Goal: Book appointment/travel/reservation

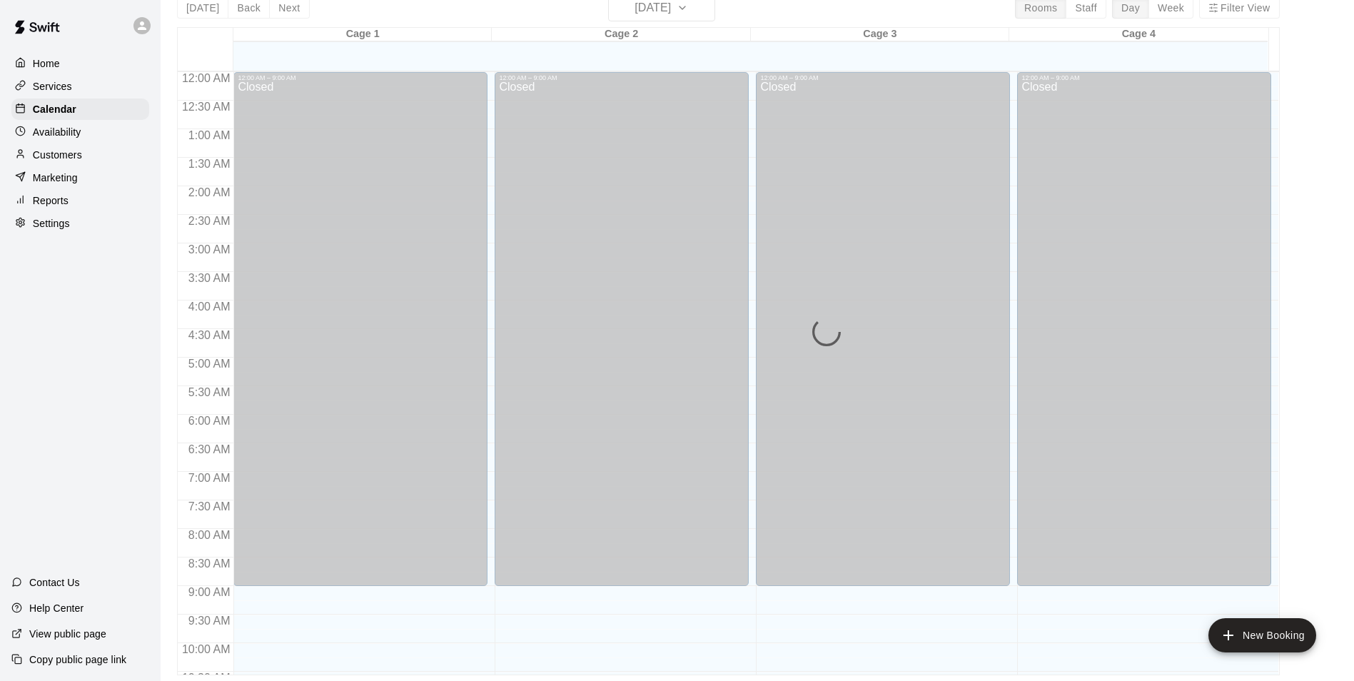
scroll to position [770, 0]
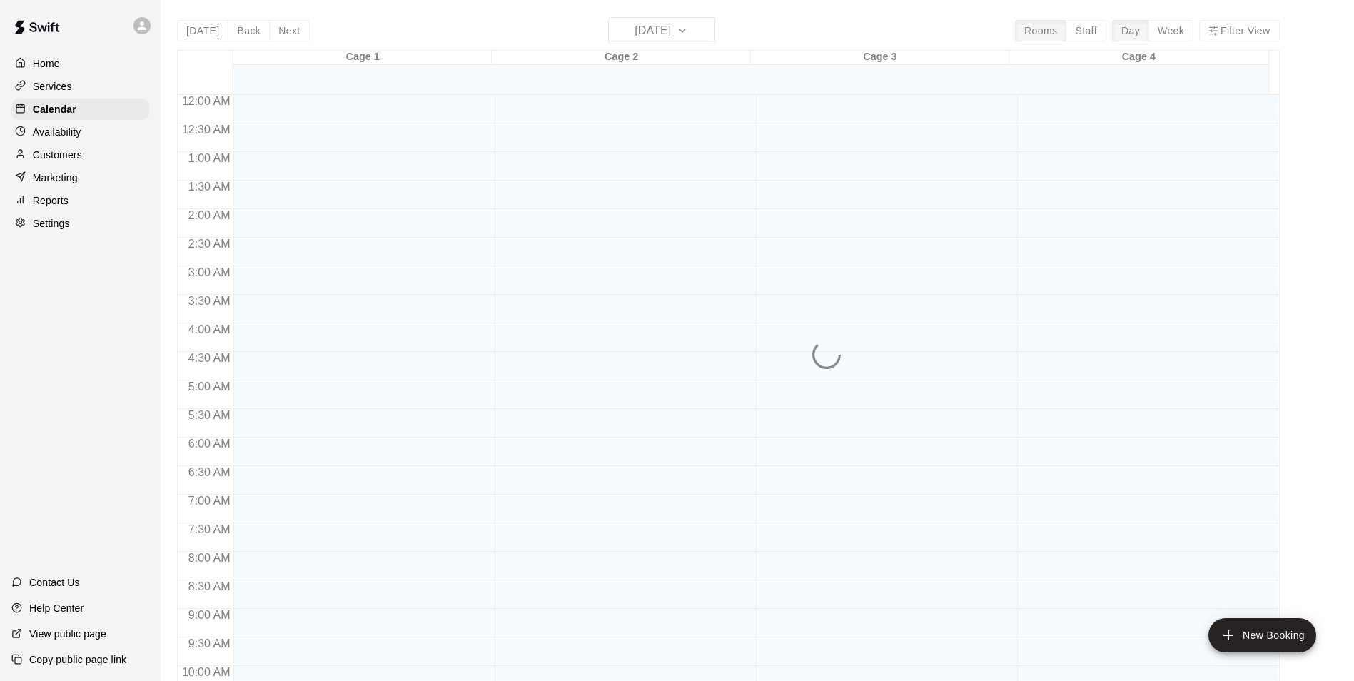
scroll to position [725, 0]
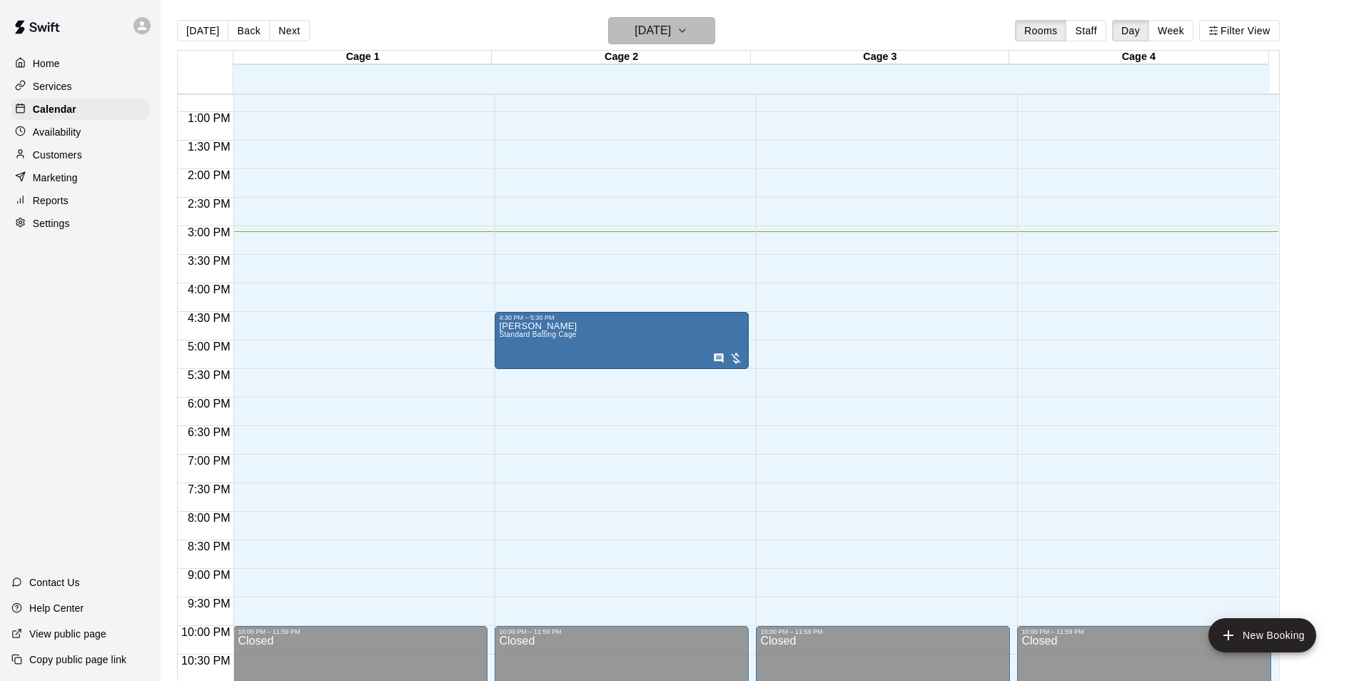
click at [638, 20] on button "[DATE]" at bounding box center [661, 30] width 107 height 27
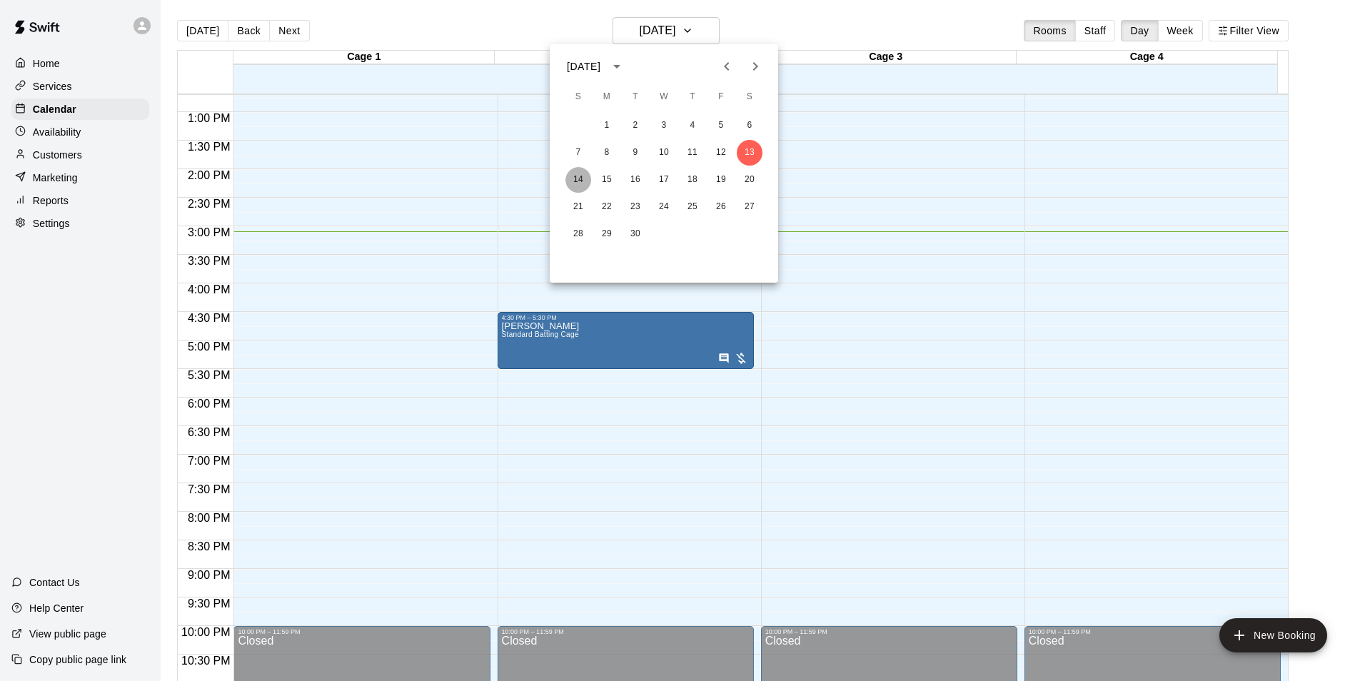
click at [583, 170] on button "14" at bounding box center [578, 180] width 26 height 26
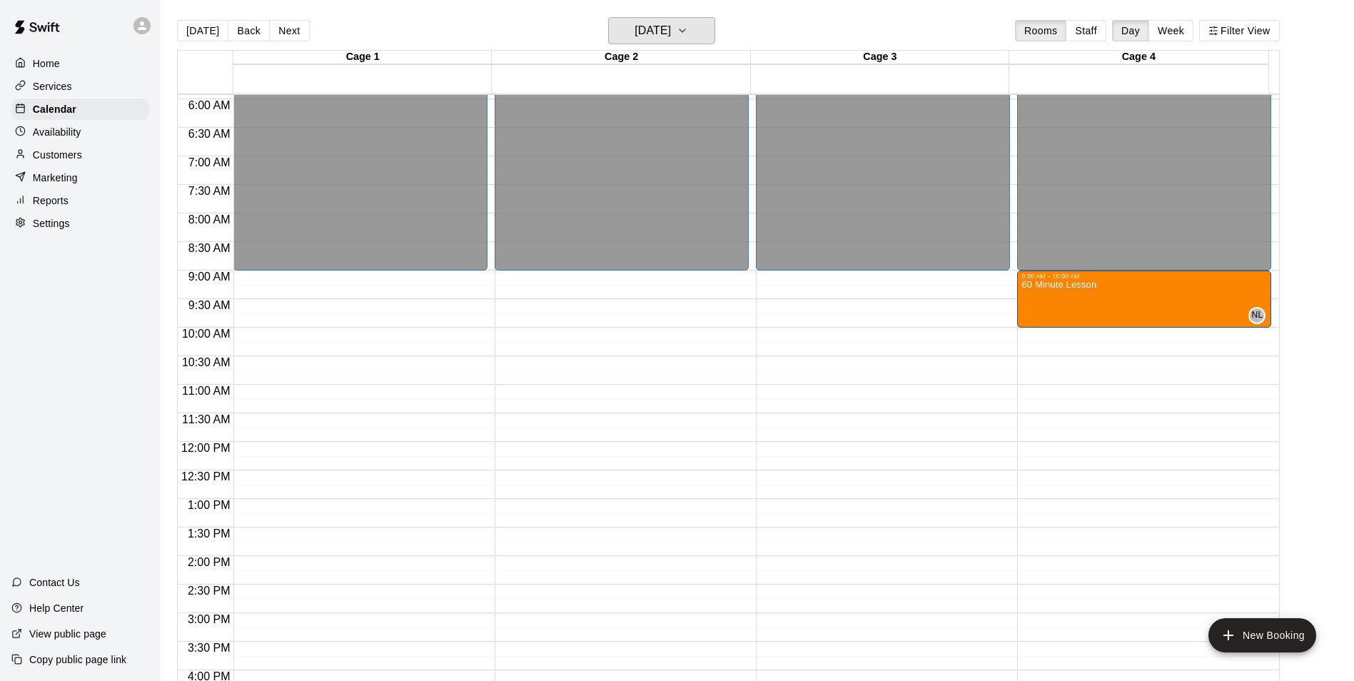
scroll to position [500, 0]
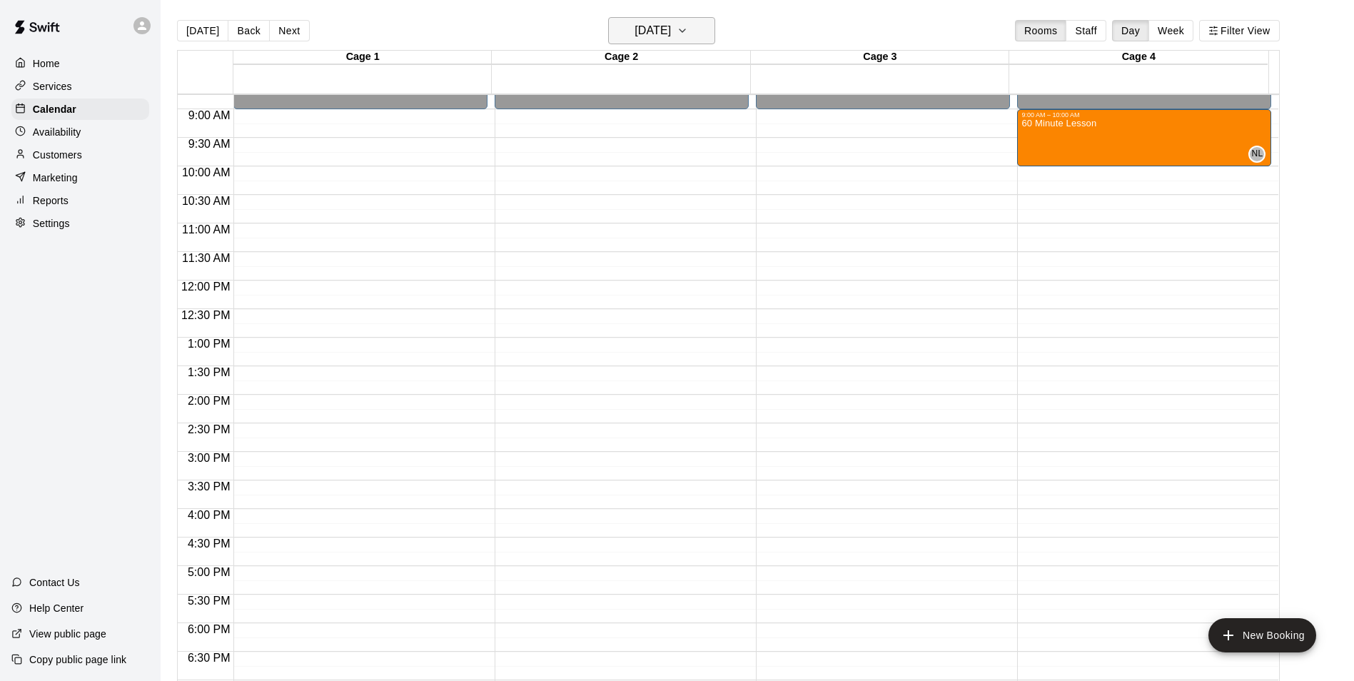
click at [671, 26] on h6 "[DATE]" at bounding box center [653, 31] width 36 height 20
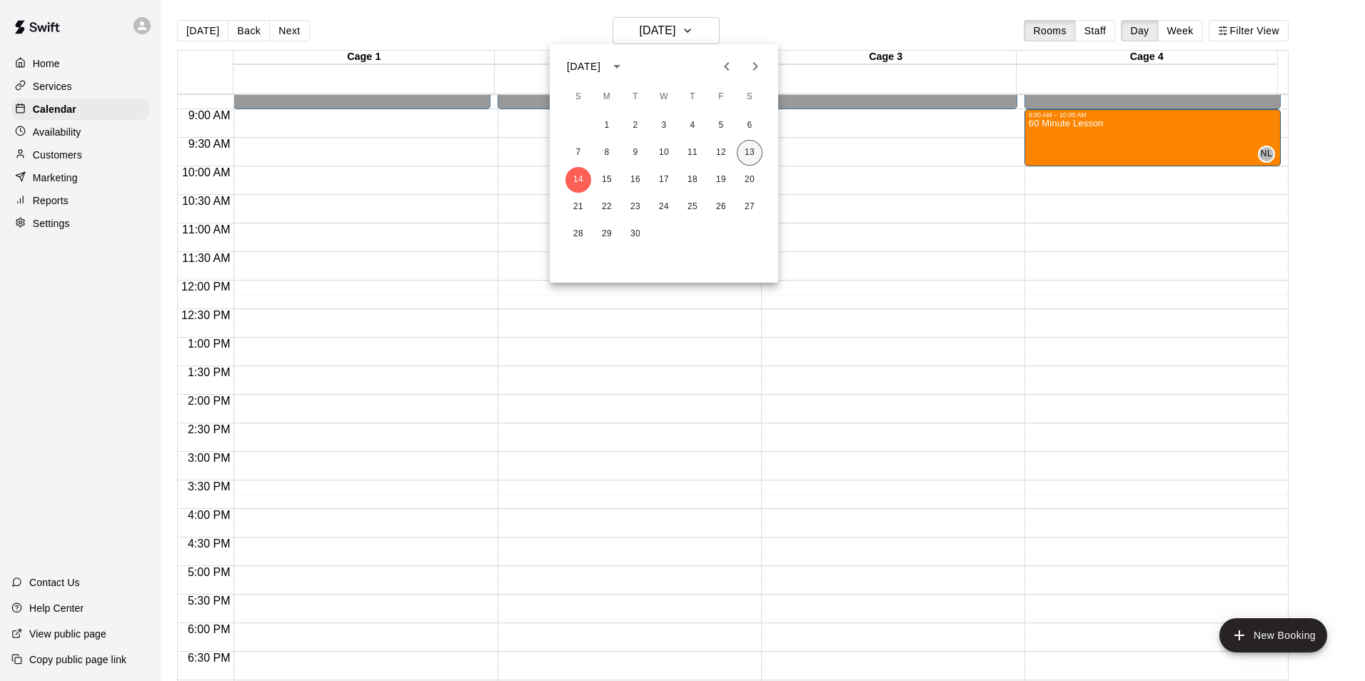
click at [746, 153] on button "13" at bounding box center [750, 153] width 26 height 26
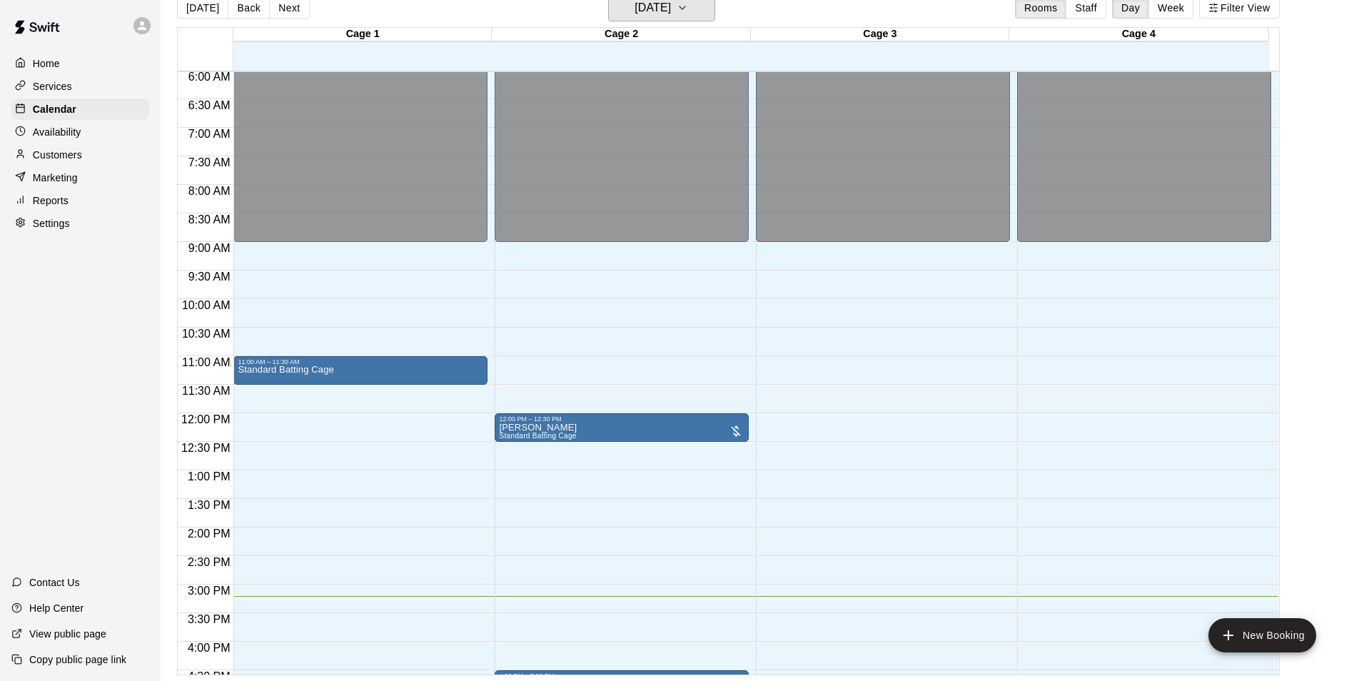
scroll to position [341, 0]
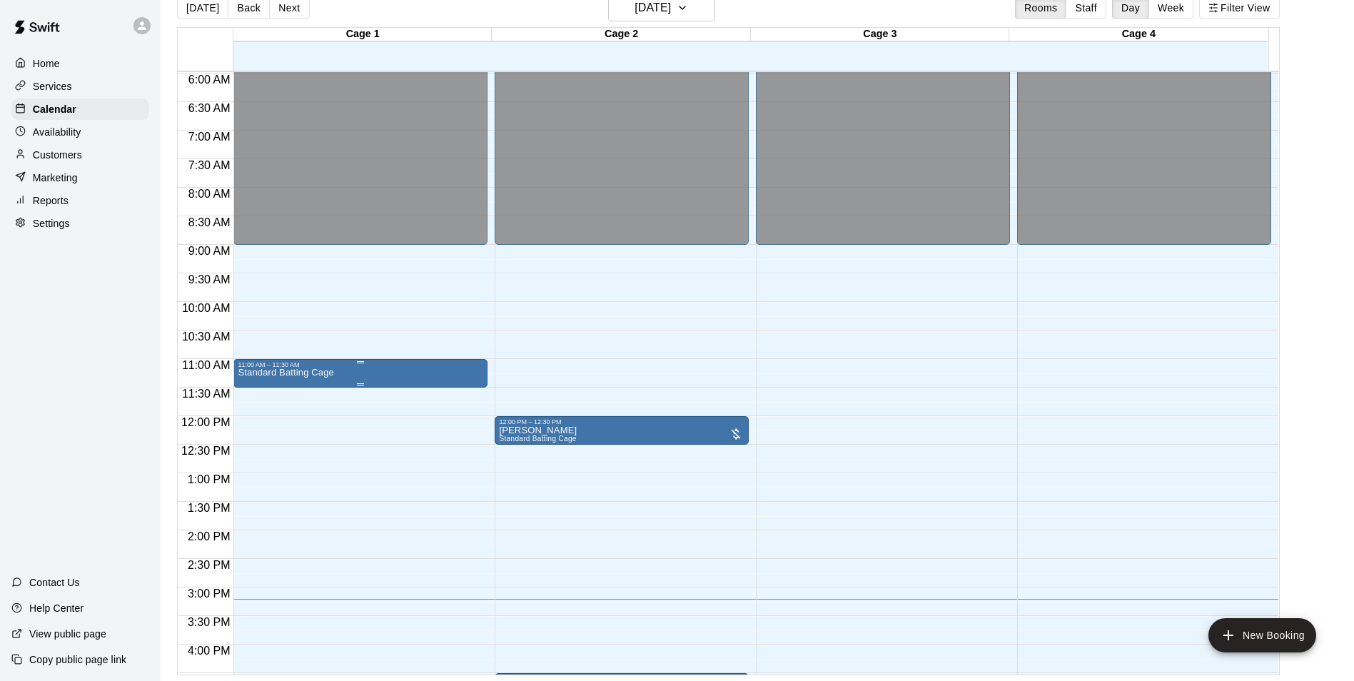
click at [438, 368] on div "11:00 AM – 11:30 AM" at bounding box center [361, 364] width 246 height 7
drag, startPoint x: 418, startPoint y: 438, endPoint x: 428, endPoint y: 438, distance: 10.0
click at [418, 435] on div at bounding box center [682, 340] width 1365 height 681
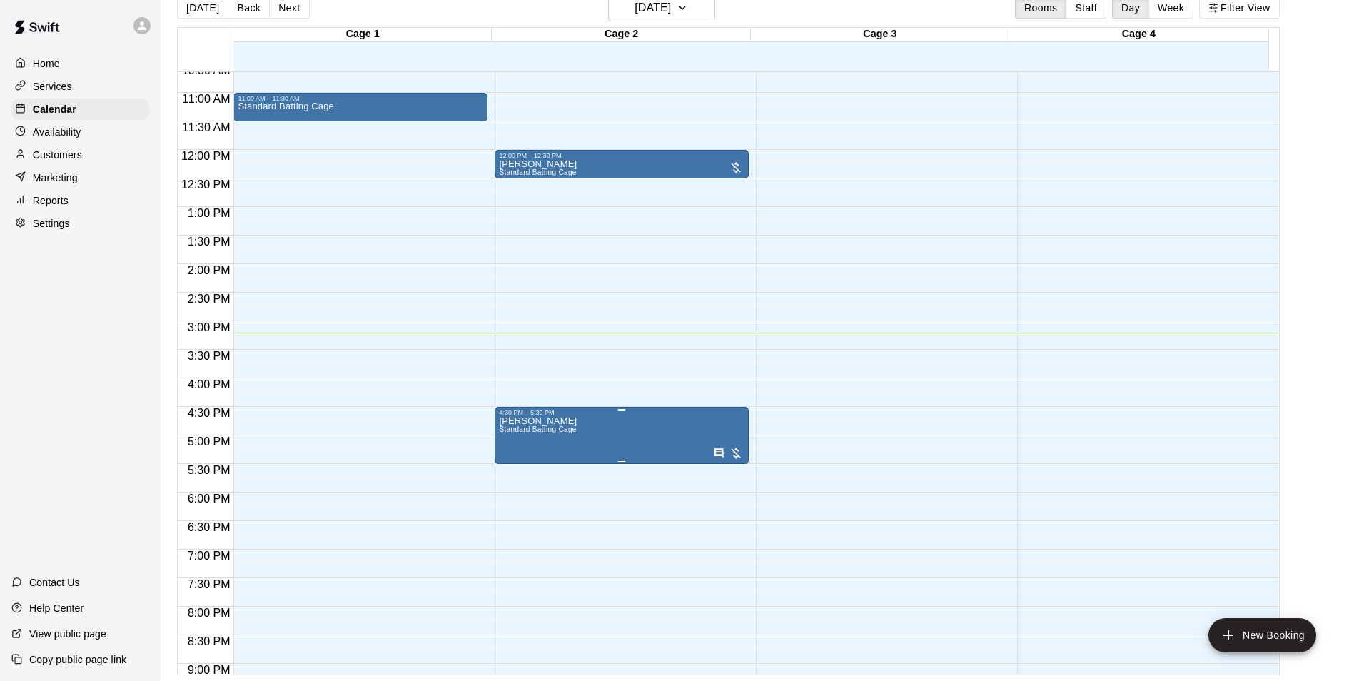
scroll to position [627, 0]
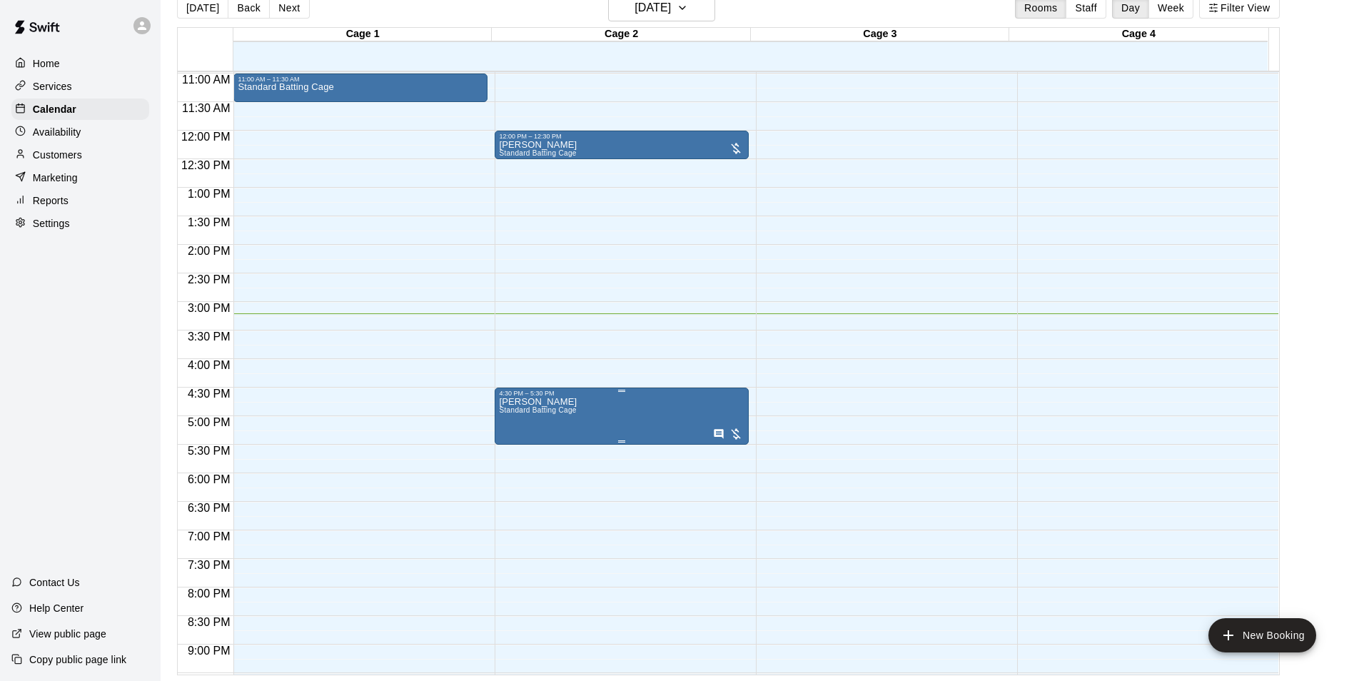
click at [502, 411] on button "edit" at bounding box center [512, 414] width 29 height 29
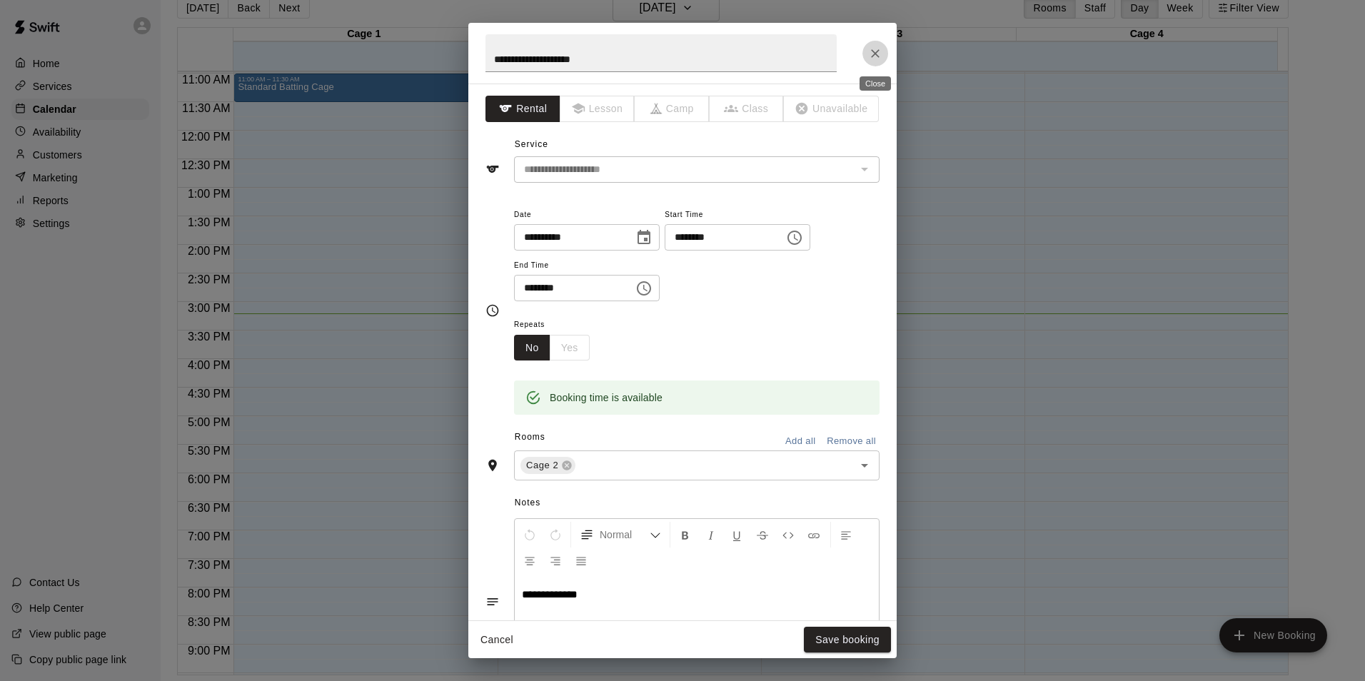
drag, startPoint x: 876, startPoint y: 58, endPoint x: 887, endPoint y: 75, distance: 20.6
click at [876, 58] on icon "Close" at bounding box center [875, 53] width 14 height 14
